Goal: Task Accomplishment & Management: Complete application form

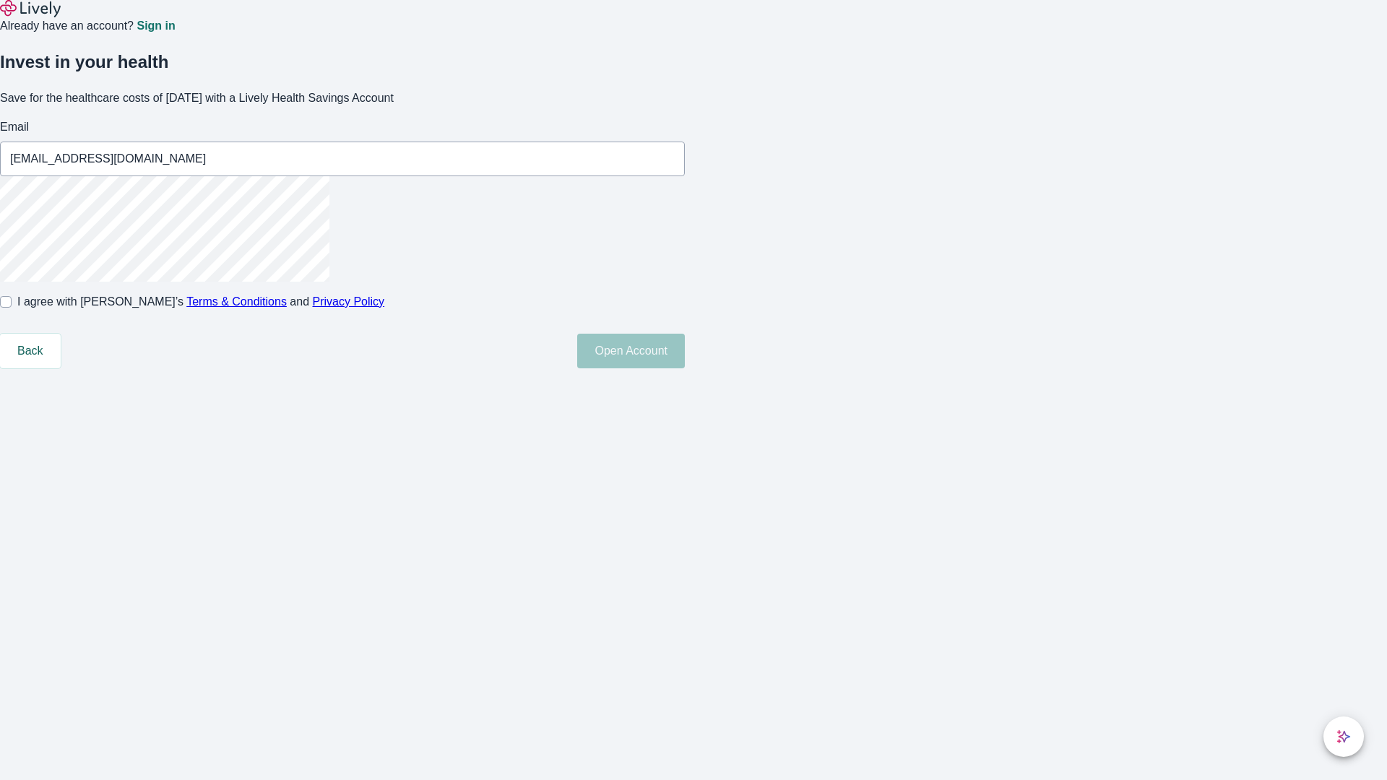
click at [12, 308] on input "I agree with Lively’s Terms & Conditions and Privacy Policy" at bounding box center [6, 302] width 12 height 12
checkbox input "true"
click at [685, 368] on button "Open Account" at bounding box center [631, 351] width 108 height 35
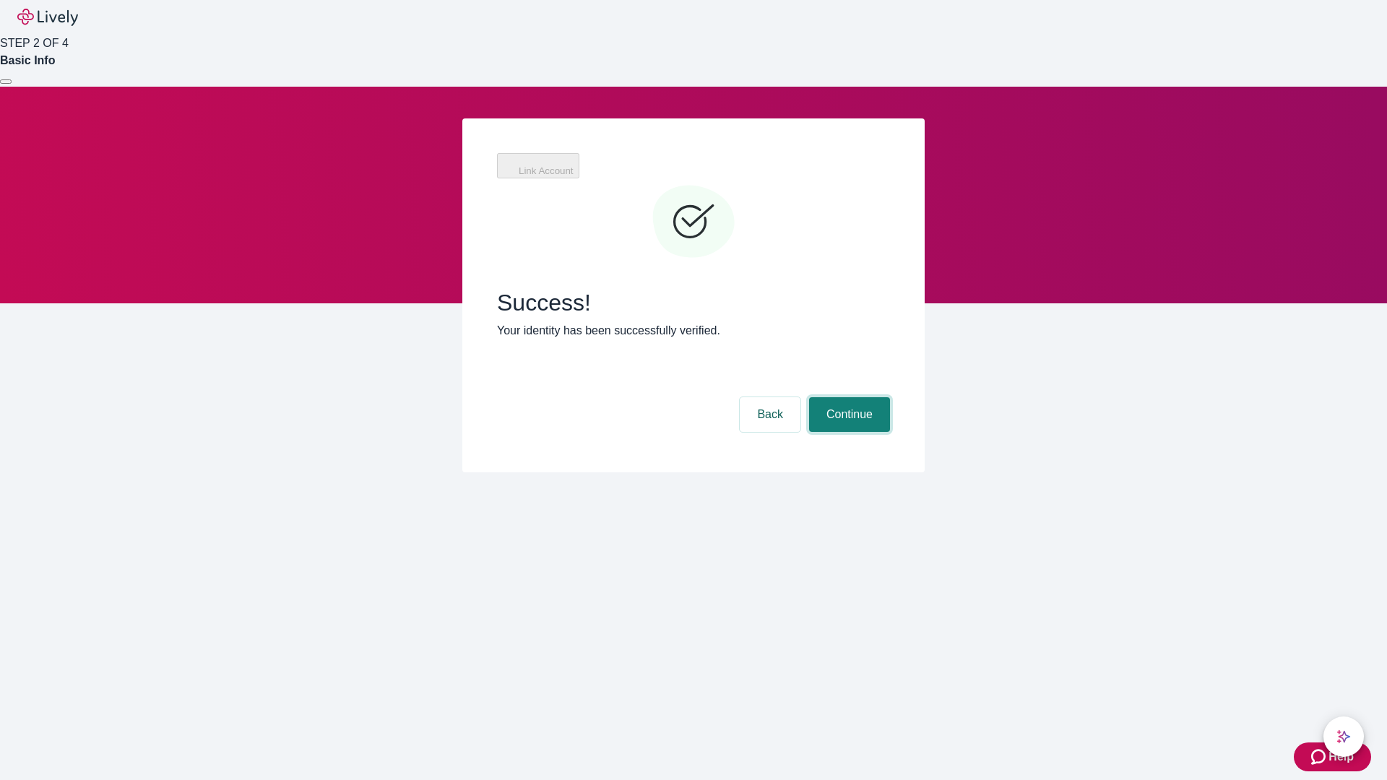
click at [847, 397] on button "Continue" at bounding box center [849, 414] width 81 height 35
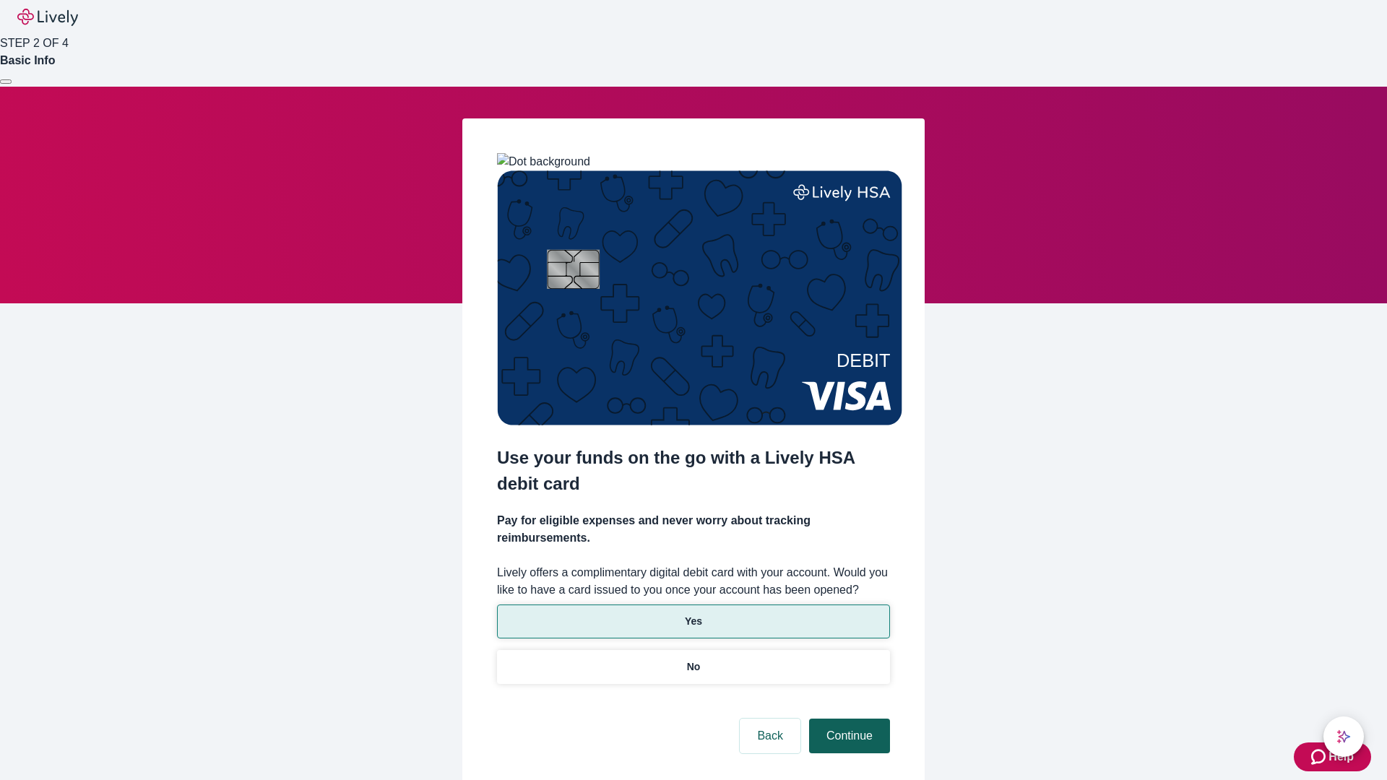
click at [693, 614] on p "Yes" at bounding box center [693, 621] width 17 height 15
click at [847, 719] on button "Continue" at bounding box center [849, 736] width 81 height 35
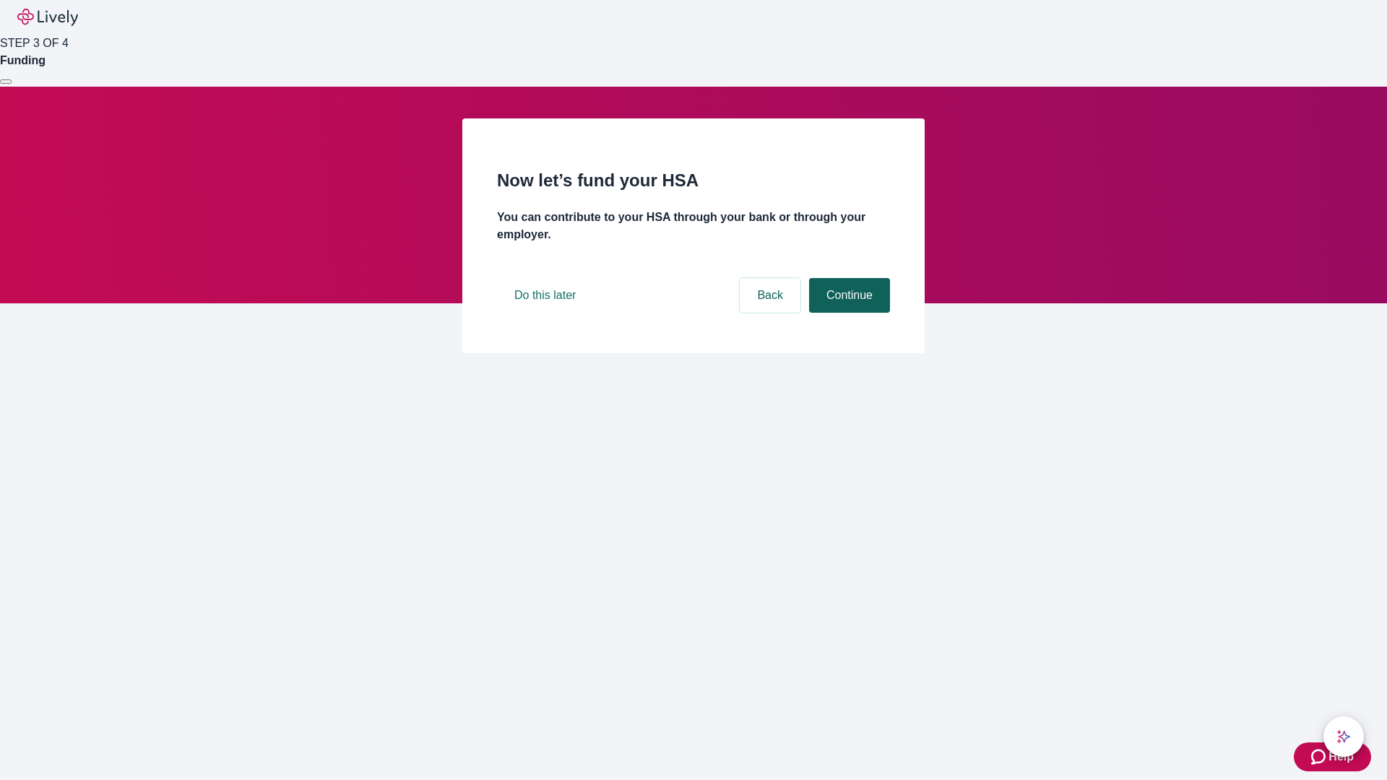
click at [847, 313] on button "Continue" at bounding box center [849, 295] width 81 height 35
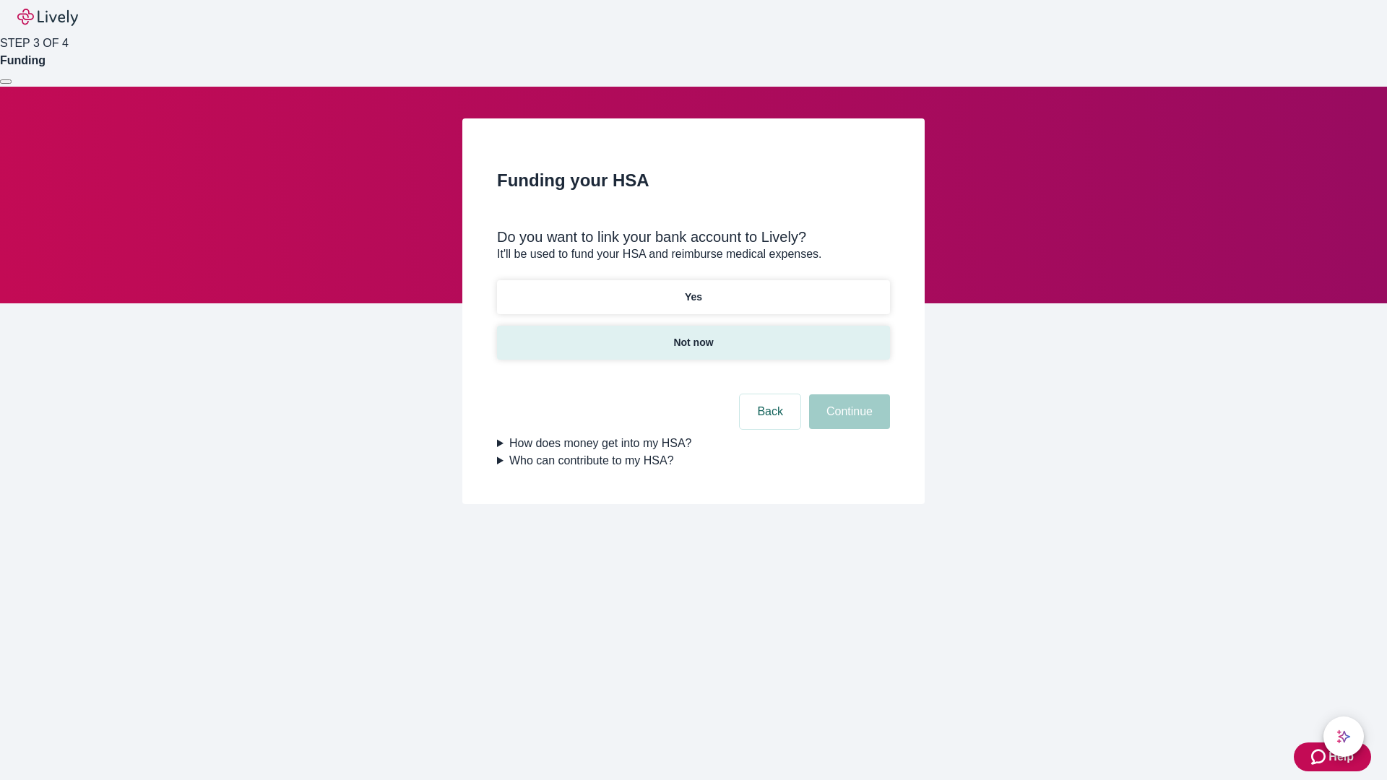
click at [693, 335] on p "Not now" at bounding box center [693, 342] width 40 height 15
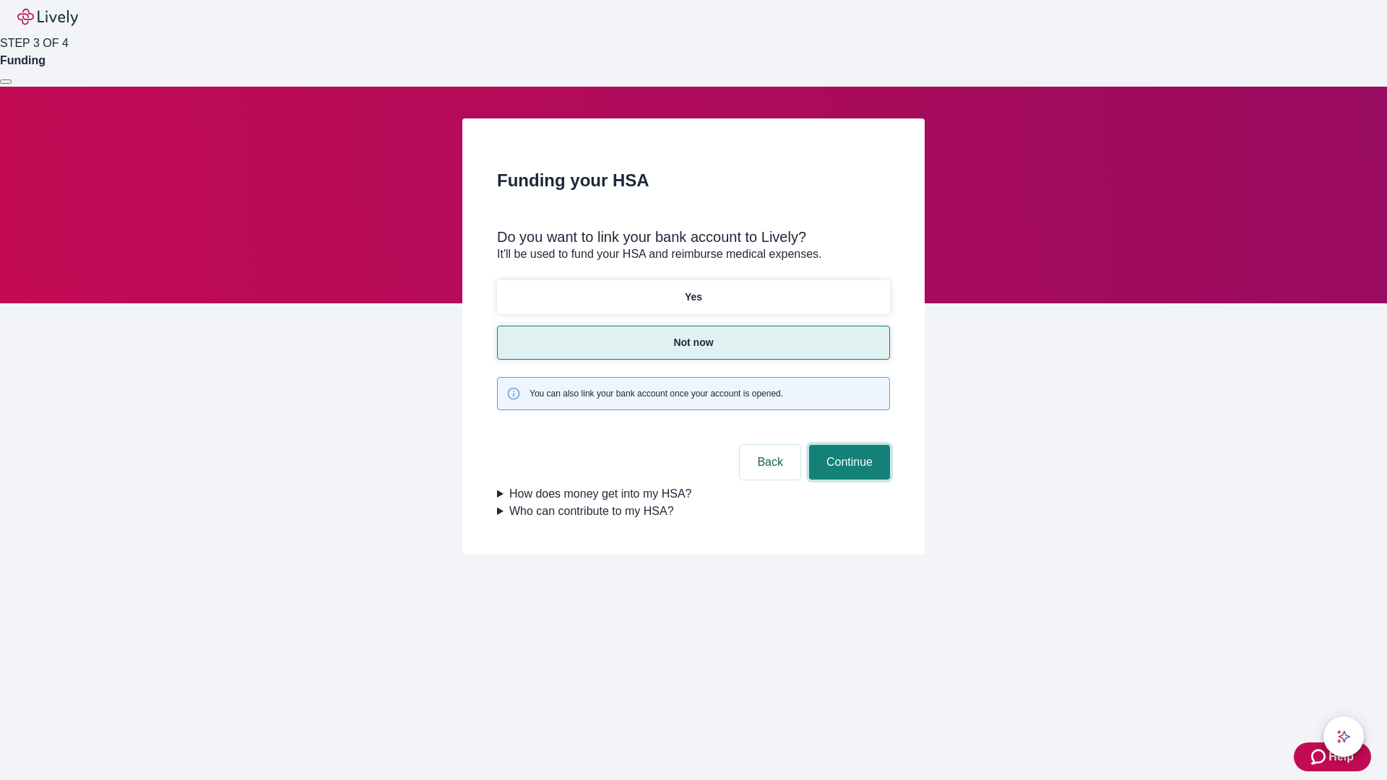
click at [847, 445] on button "Continue" at bounding box center [849, 462] width 81 height 35
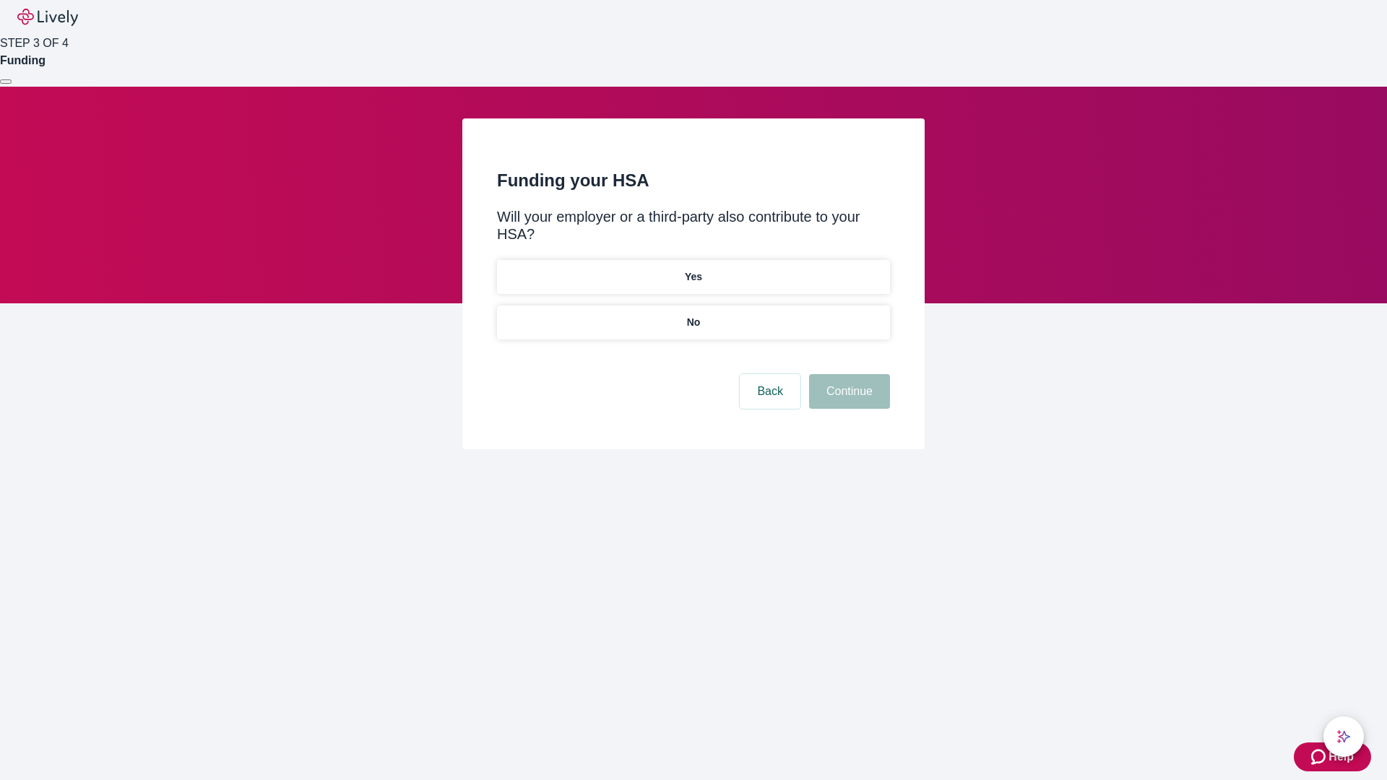
click at [693, 315] on p "No" at bounding box center [694, 322] width 14 height 15
click at [847, 374] on button "Continue" at bounding box center [849, 391] width 81 height 35
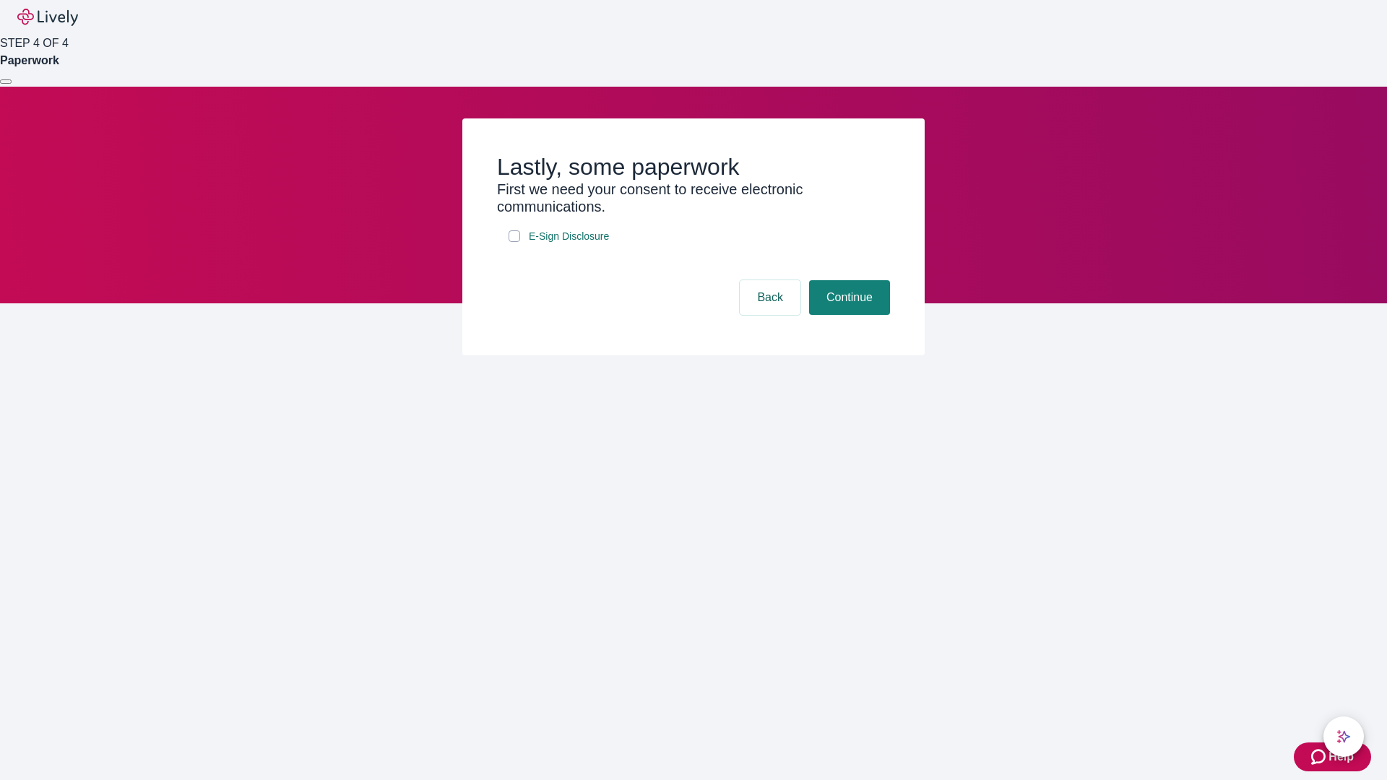
click at [514, 242] on input "E-Sign Disclosure" at bounding box center [514, 236] width 12 height 12
checkbox input "true"
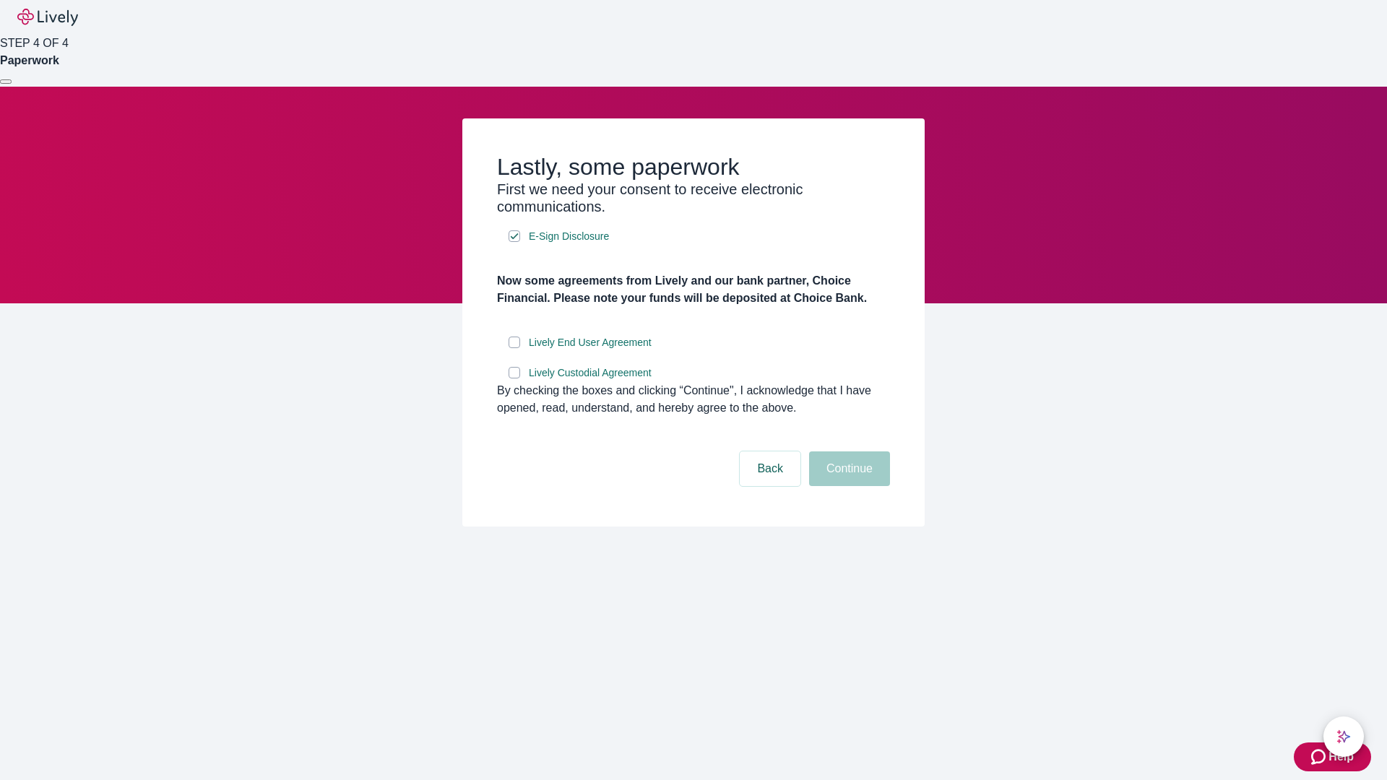
click at [514, 348] on input "Lively End User Agreement" at bounding box center [514, 343] width 12 height 12
checkbox input "true"
click at [514, 378] on input "Lively Custodial Agreement" at bounding box center [514, 373] width 12 height 12
checkbox input "true"
click at [847, 486] on button "Continue" at bounding box center [849, 468] width 81 height 35
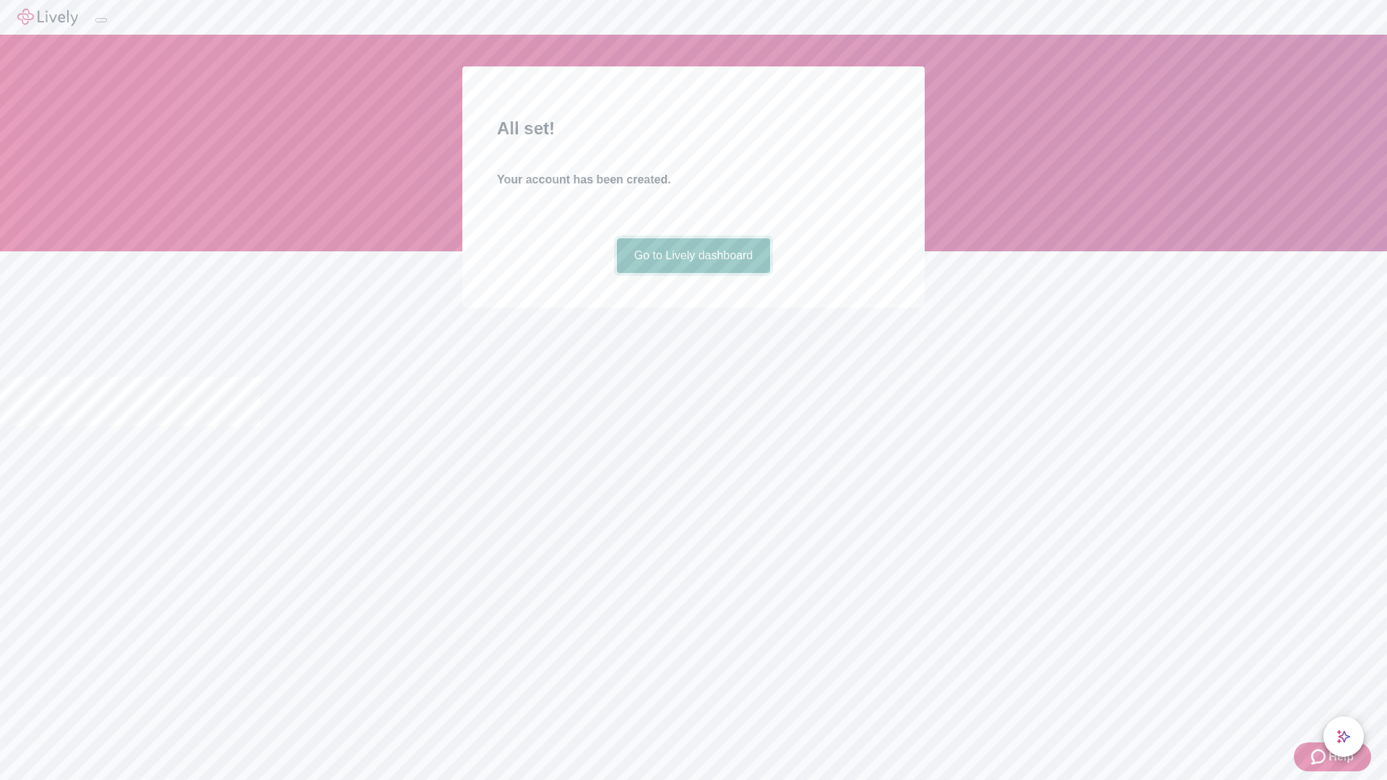
click at [693, 273] on link "Go to Lively dashboard" at bounding box center [694, 255] width 154 height 35
